Goal: Use online tool/utility: Utilize a website feature to perform a specific function

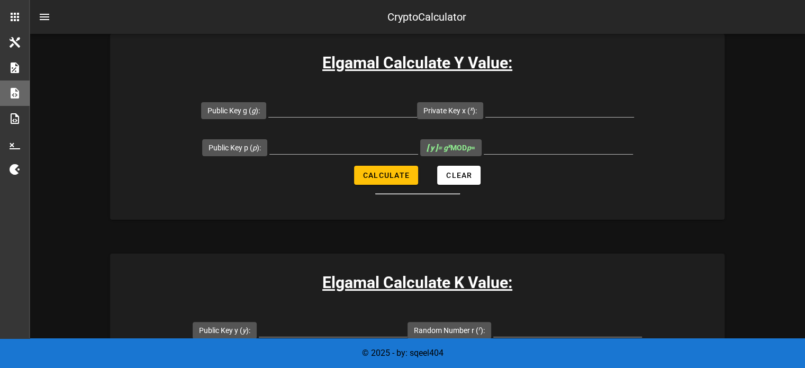
scroll to position [239, 0]
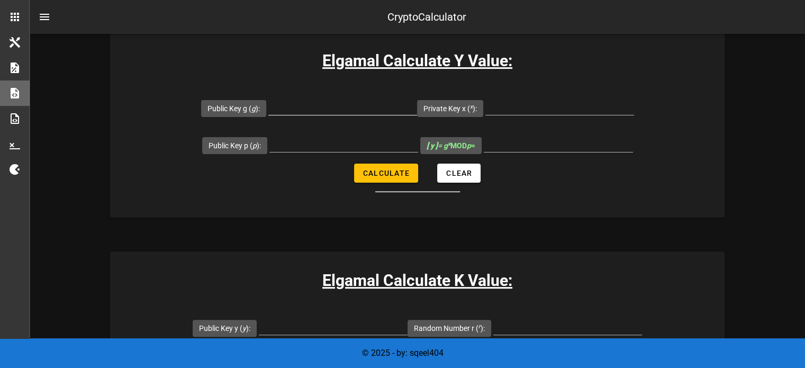
click at [329, 105] on input "Public Key g ( g ):" at bounding box center [342, 106] width 149 height 17
paste input "22690"
type input "22690"
click at [343, 143] on input "Public Key p ( p ):" at bounding box center [344, 143] width 149 height 17
paste input "22690"
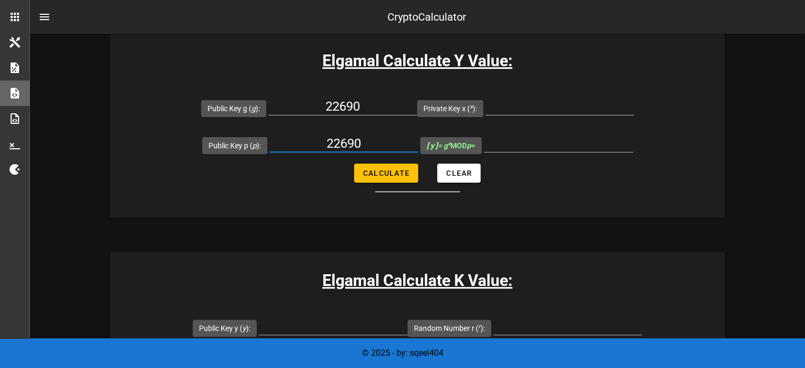
type input "22690"
click at [547, 97] on div at bounding box center [560, 109] width 149 height 35
click at [542, 107] on input "Private Key x ( x ):" at bounding box center [560, 106] width 149 height 17
paste input "24774"
type input "24774"
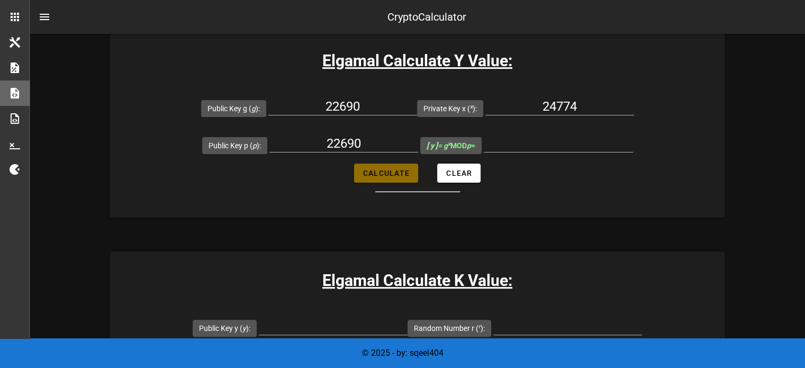
click at [374, 169] on span "Calculate" at bounding box center [386, 173] width 47 height 8
type input "0"
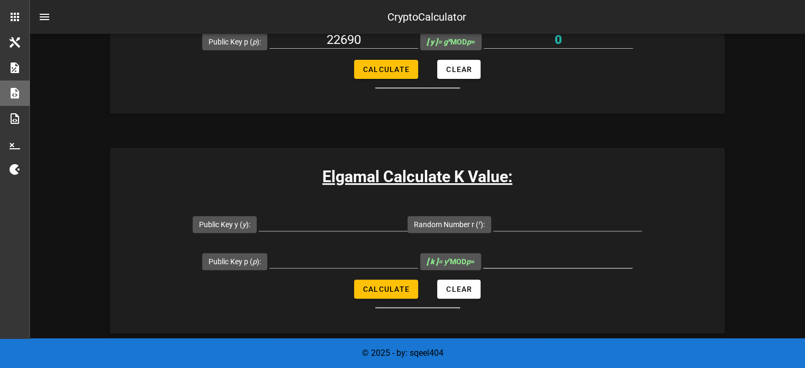
scroll to position [328, 0]
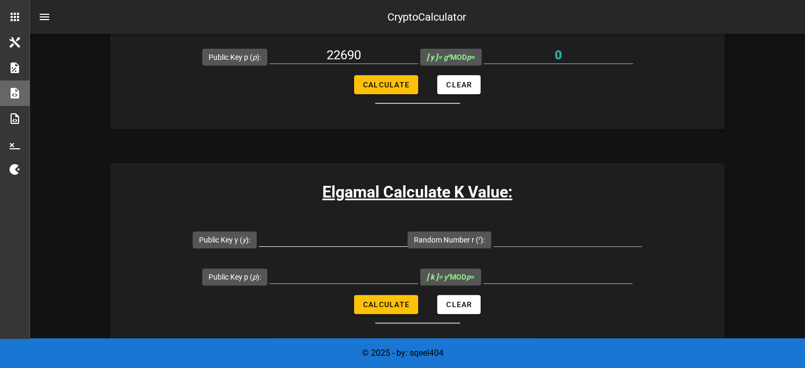
click at [347, 243] on input "Public Key y ( y ):" at bounding box center [333, 237] width 149 height 17
type input "0"
click at [301, 286] on div at bounding box center [344, 280] width 149 height 29
click at [315, 272] on input "Public Key p ( p ):" at bounding box center [344, 274] width 149 height 17
paste input "24774"
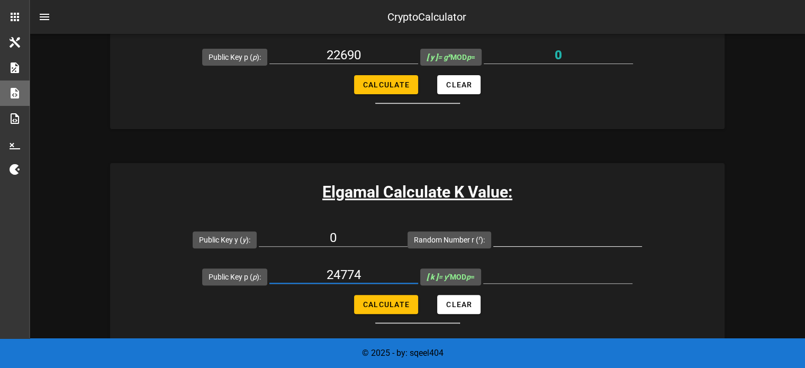
type input "24774"
click at [519, 236] on input "Random Number r ( r ):" at bounding box center [568, 237] width 149 height 17
type input "4"
click at [386, 301] on span "Calculate" at bounding box center [386, 304] width 47 height 8
type input "0"
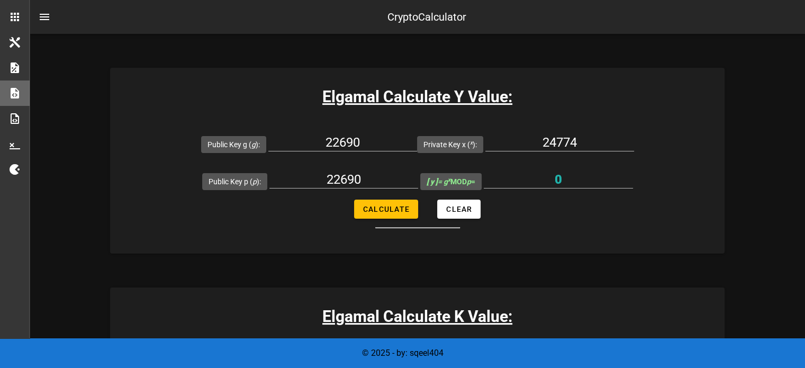
scroll to position [201, 0]
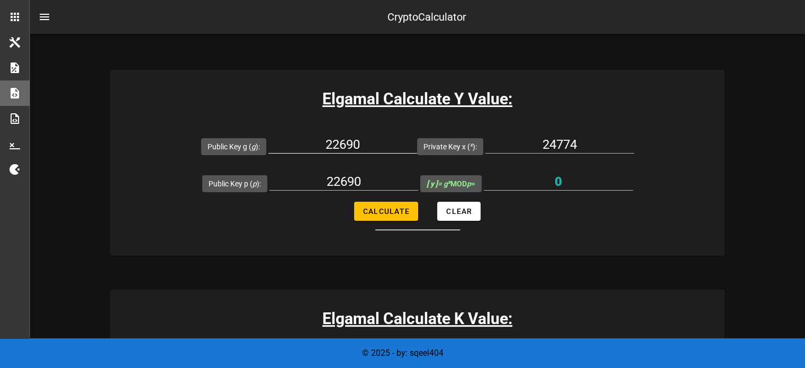
click at [389, 144] on input "22690" at bounding box center [342, 144] width 149 height 17
type input "22691"
click at [380, 203] on button "Calculate" at bounding box center [386, 211] width 64 height 19
type input "1"
click at [378, 137] on input "22691" at bounding box center [342, 144] width 149 height 17
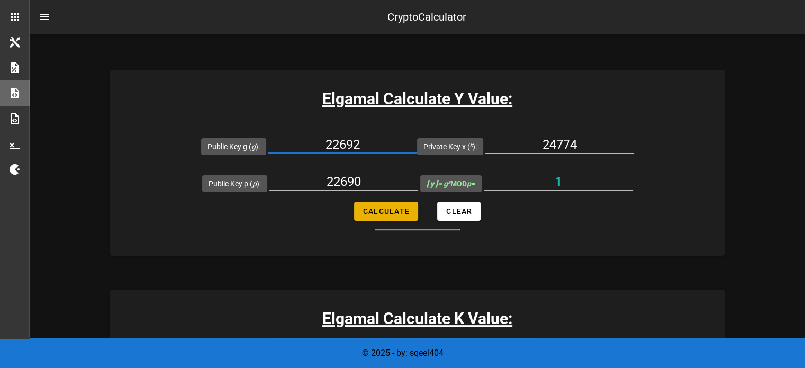
type input "22692"
click at [379, 216] on button "Calculate" at bounding box center [386, 211] width 64 height 19
type input "18744"
click at [384, 141] on input "22692" at bounding box center [342, 144] width 149 height 17
type input "22690"
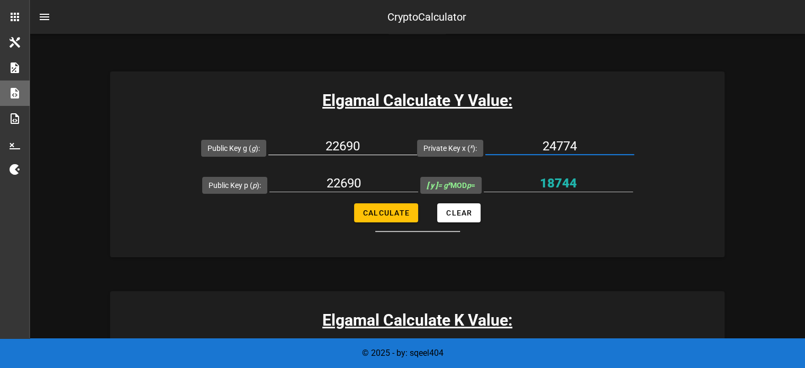
scroll to position [212, 0]
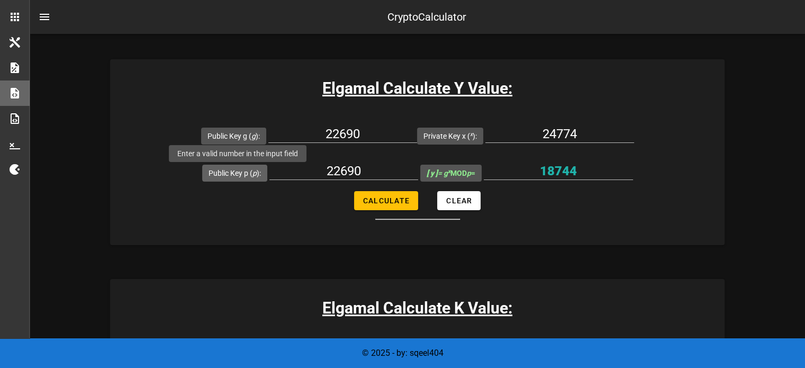
click at [253, 171] on label "Public Key p ( p ):" at bounding box center [235, 173] width 52 height 11
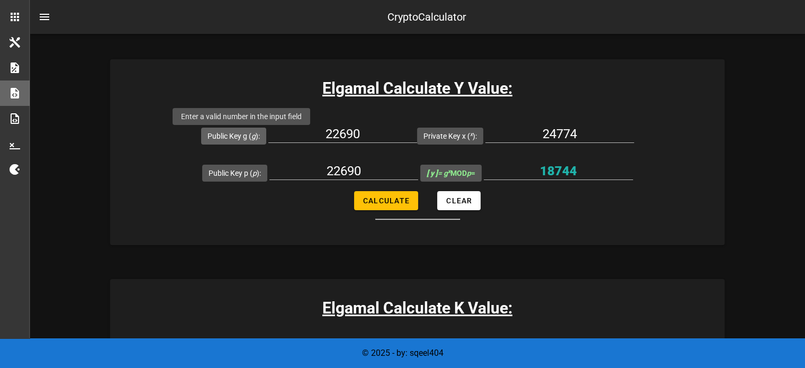
click at [233, 133] on label "Public Key g ( g ):" at bounding box center [234, 136] width 52 height 11
click at [268, 133] on input "22690" at bounding box center [342, 133] width 149 height 17
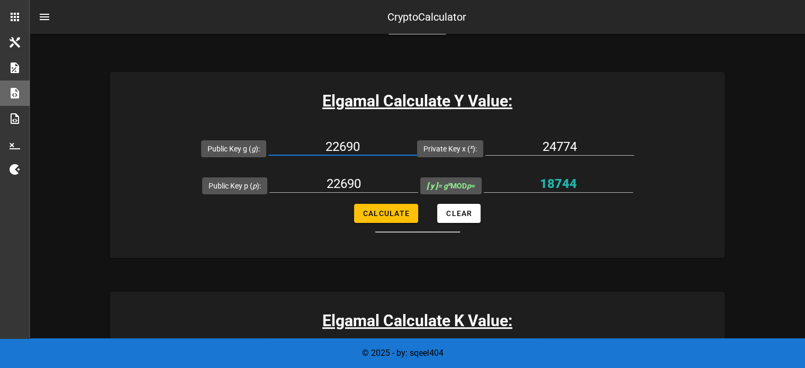
scroll to position [106, 0]
